Goal: Book appointment/travel/reservation

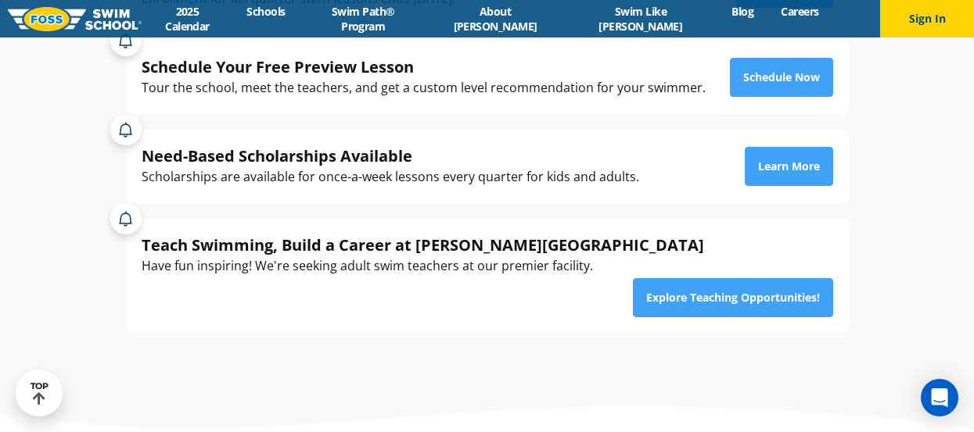
scroll to position [235, 0]
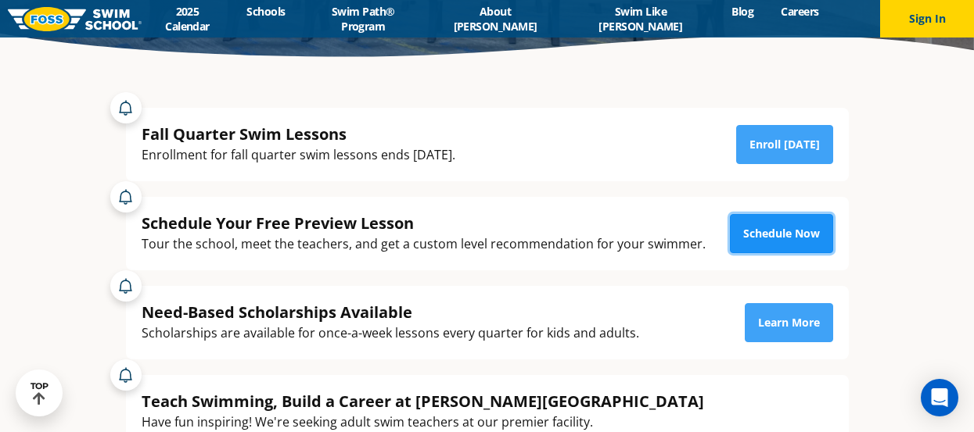
click at [774, 224] on link "Schedule Now" at bounding box center [781, 233] width 103 height 39
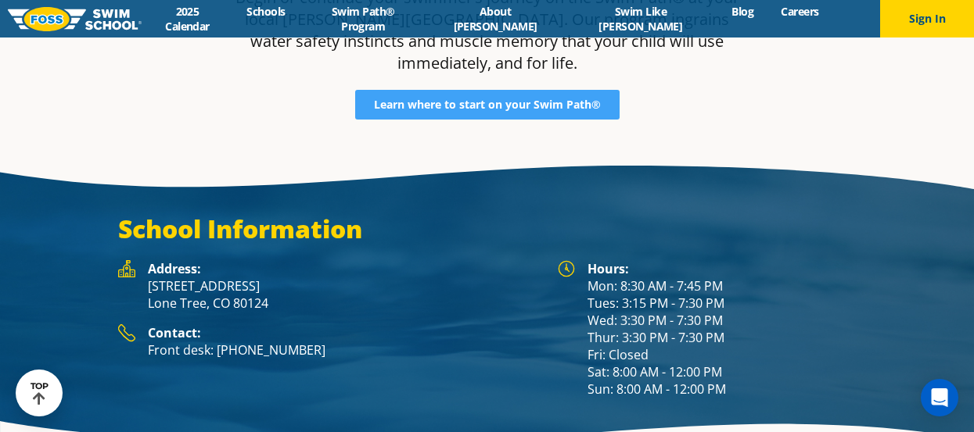
scroll to position [2011, 0]
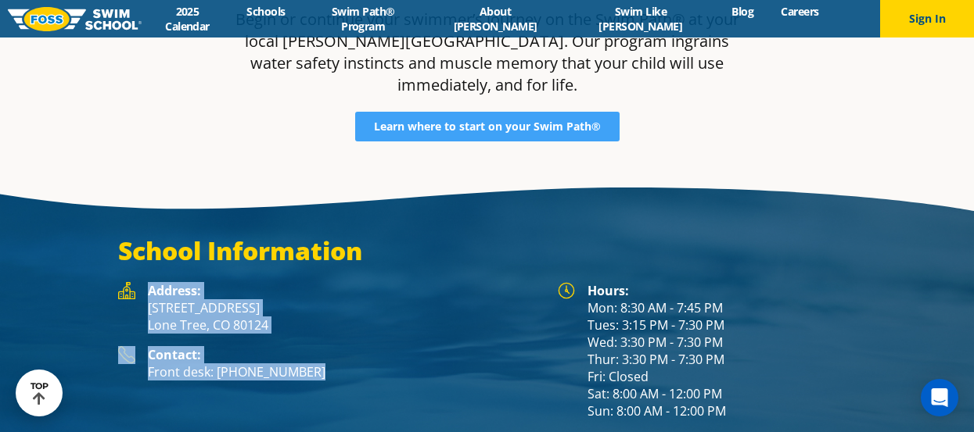
drag, startPoint x: 149, startPoint y: 227, endPoint x: 311, endPoint y: 310, distance: 182.6
click at [309, 310] on div "Address: 8455 Yosemite St. Lone Tree, CO 80124 Contact: Front desk: (983) 203-1…" at bounding box center [330, 351] width 440 height 138
copy div "Address: 8455 Yosemite St. Lone Tree, CO 80124 Contact: Front desk: (983) 203-1…"
